Goal: Transaction & Acquisition: Book appointment/travel/reservation

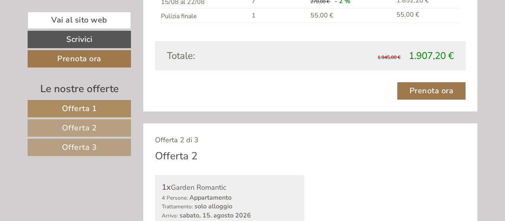
scroll to position [739, 0]
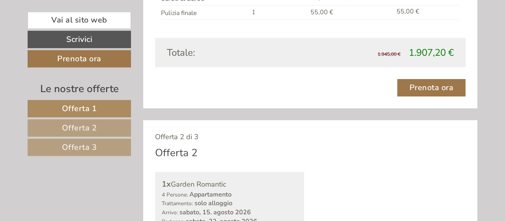
click at [305, 139] on div "Offerta 2 di 3" at bounding box center [310, 137] width 311 height 10
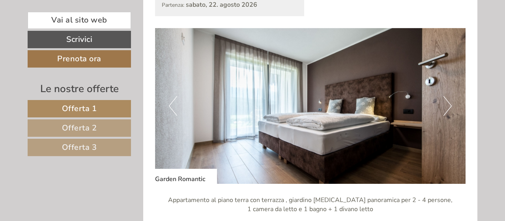
scroll to position [956, 0]
click at [453, 105] on img at bounding box center [310, 106] width 311 height 156
click at [450, 105] on button "Next" at bounding box center [448, 106] width 8 height 20
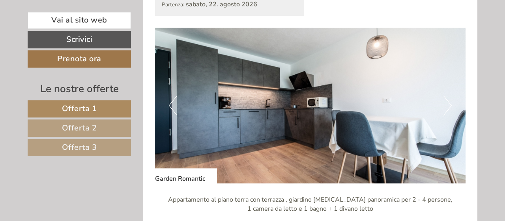
click at [450, 105] on button "Next" at bounding box center [448, 106] width 8 height 20
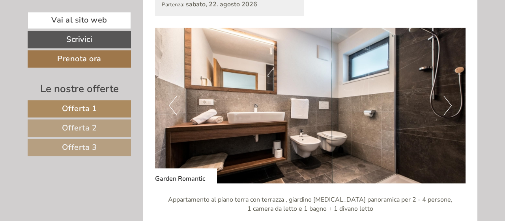
click at [450, 105] on button "Next" at bounding box center [448, 106] width 8 height 20
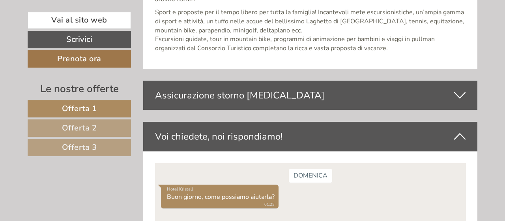
scroll to position [2478, 0]
click at [461, 88] on icon at bounding box center [459, 94] width 11 height 13
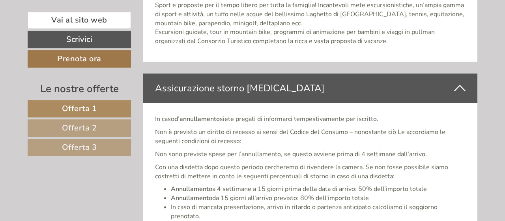
scroll to position [2487, 0]
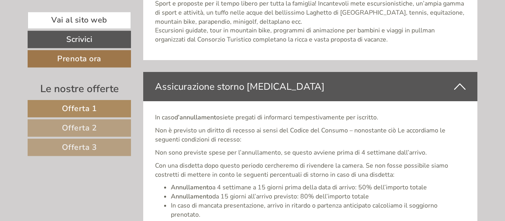
click at [460, 80] on icon at bounding box center [459, 86] width 11 height 13
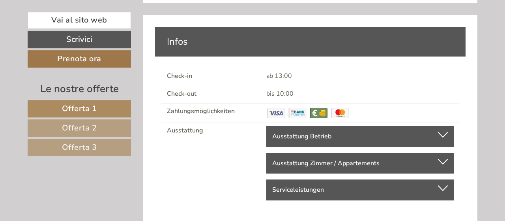
scroll to position [2874, 0]
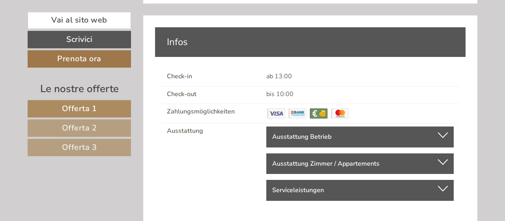
click at [445, 132] on div at bounding box center [443, 135] width 10 height 6
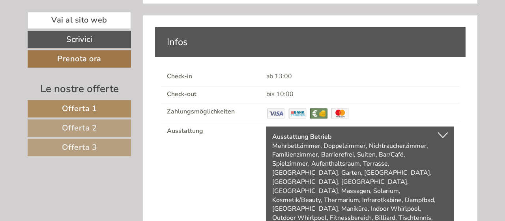
click at [445, 132] on div at bounding box center [443, 135] width 10 height 6
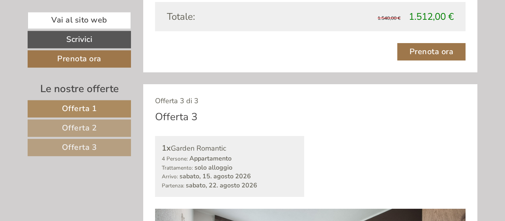
scroll to position [1273, 0]
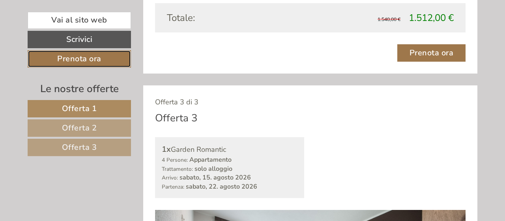
click at [81, 58] on link "Prenota ora" at bounding box center [79, 58] width 103 height 17
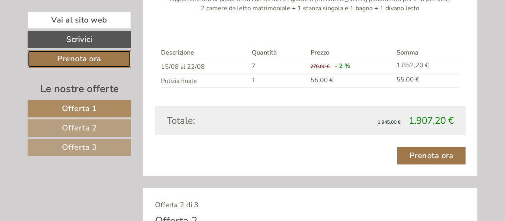
scroll to position [670, 0]
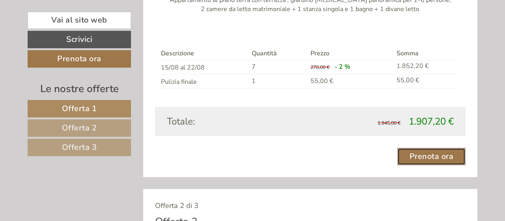
click at [427, 152] on link "Prenota ora" at bounding box center [431, 156] width 69 height 17
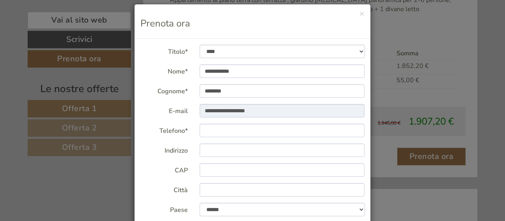
scroll to position [0, 0]
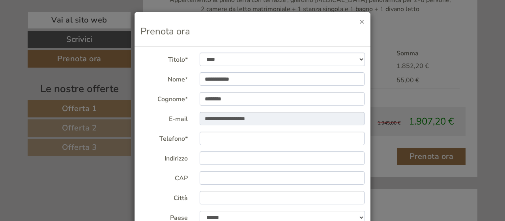
click at [362, 22] on button "×" at bounding box center [362, 21] width 5 height 8
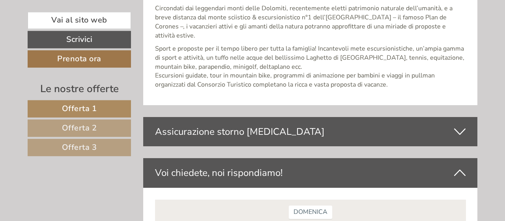
scroll to position [2443, 0]
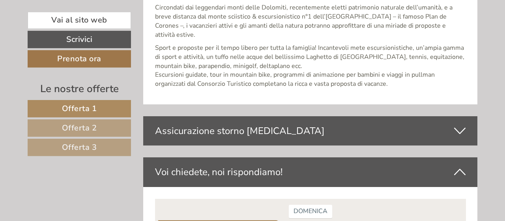
click at [460, 124] on icon at bounding box center [459, 130] width 11 height 13
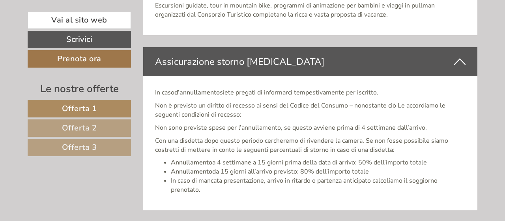
scroll to position [2528, 0]
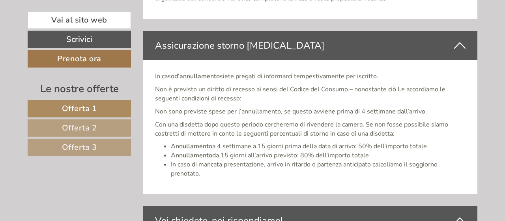
click at [462, 39] on icon at bounding box center [459, 45] width 11 height 13
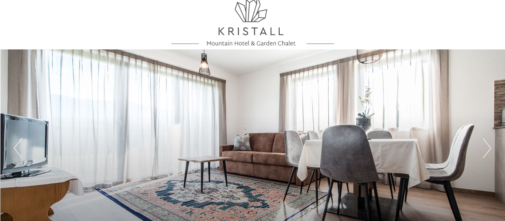
scroll to position [0, 0]
